Goal: Task Accomplishment & Management: Manage account settings

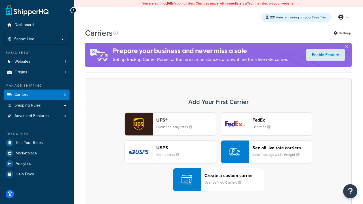
click at [218, 152] on div "UPS® Published daily rates FedEx List rates USPS Online rates See all live rate…" at bounding box center [218, 151] width 254 height 79
click at [282, 120] on header "FedEx" at bounding box center [281, 119] width 59 height 5
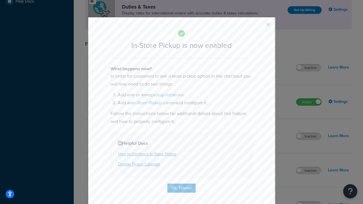
click at [260, 26] on button "button" at bounding box center [259, 26] width 1 height 1
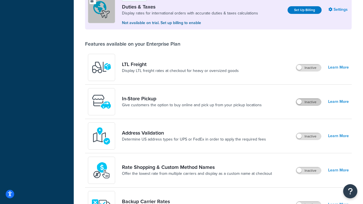
scroll to position [173, 0]
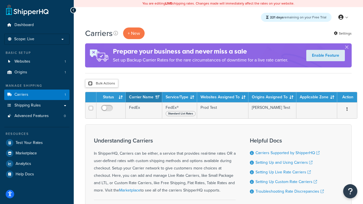
click at [90, 84] on input "checkbox" at bounding box center [90, 83] width 4 height 4
checkbox input "true"
click at [0, 0] on button "Delete" at bounding box center [0, 0] width 0 height 0
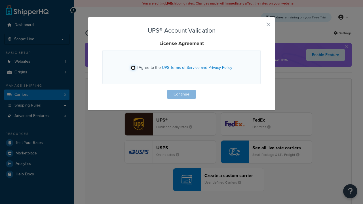
click at [133, 68] on input "I Agree to the UPS Terms of Service and Privacy Policy" at bounding box center [133, 68] width 4 height 4
checkbox input "true"
click at [181, 94] on button "Continue" at bounding box center [181, 94] width 28 height 9
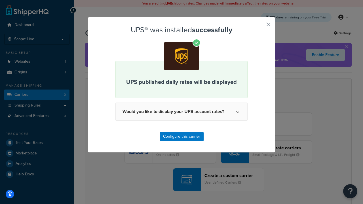
click at [260, 26] on button "button" at bounding box center [259, 26] width 1 height 1
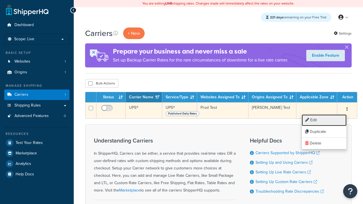
click at [324, 120] on link "Edit" at bounding box center [323, 120] width 45 height 12
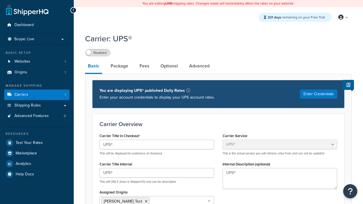
select select "ups"
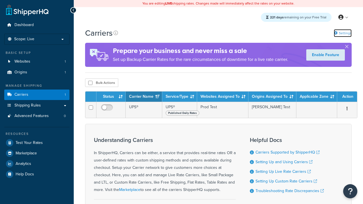
click at [342, 33] on link "Settings" at bounding box center [342, 33] width 18 height 8
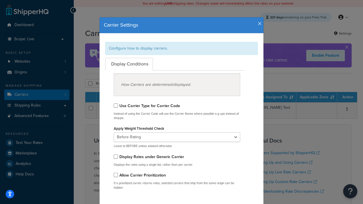
click at [181, 48] on div "Configure how to display carriers." at bounding box center [181, 48] width 152 height 13
click at [116, 105] on input "Use Carrier Type for Carrier Code" at bounding box center [116, 105] width 4 height 4
checkbox input "true"
click at [116, 156] on input "Display Rates under Generic Carrier" at bounding box center [116, 156] width 4 height 4
checkbox input "true"
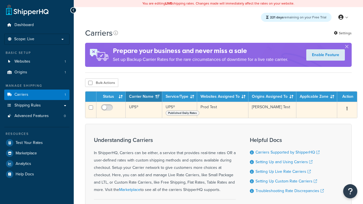
click at [347, 109] on icon "button" at bounding box center [346, 109] width 1 height 4
click at [0, 0] on link "Edit" at bounding box center [0, 0] width 0 height 0
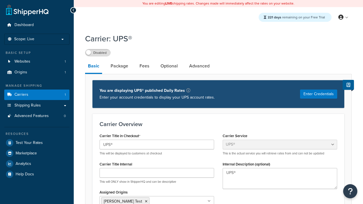
select select "ups"
type input "UPS Live Rates Carrier"
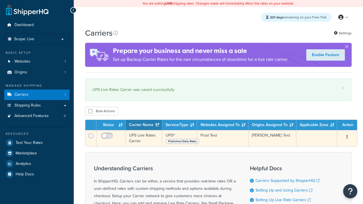
click at [347, 138] on icon "button" at bounding box center [346, 137] width 1 height 4
click at [0, 0] on link "Duplicate" at bounding box center [0, 0] width 0 height 0
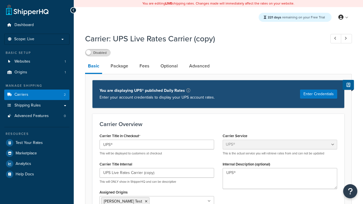
select select "ups"
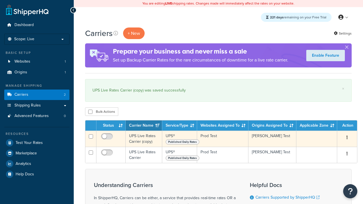
click at [347, 138] on icon "button" at bounding box center [346, 137] width 1 height 4
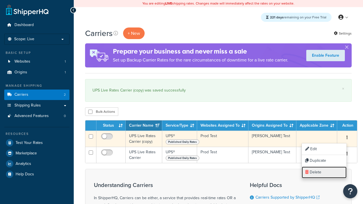
click at [324, 172] on link "Delete" at bounding box center [323, 173] width 45 height 12
